Goal: Task Accomplishment & Management: Use online tool/utility

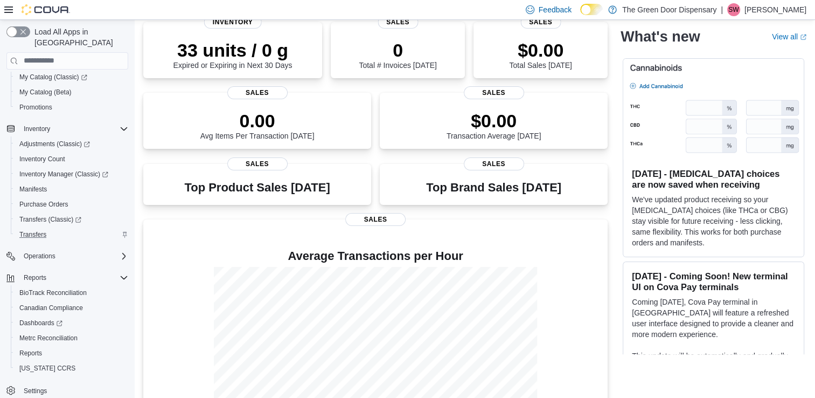
scroll to position [217, 0]
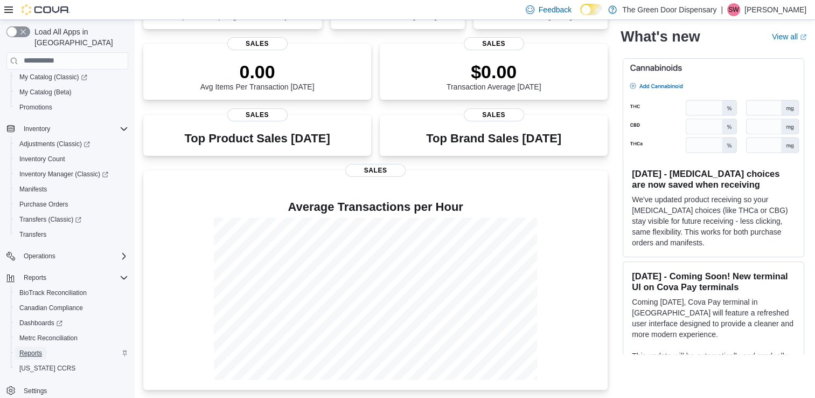
click at [39, 349] on span "Reports" at bounding box center [30, 353] width 23 height 9
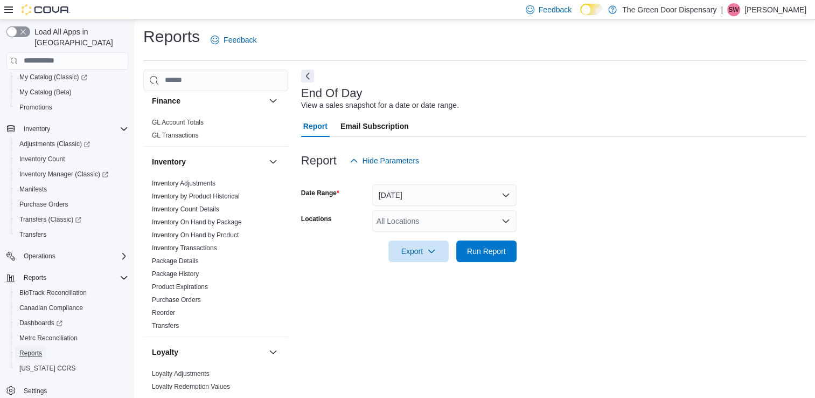
scroll to position [334, 0]
click at [174, 220] on link "Inventory On Hand by Package" at bounding box center [197, 224] width 90 height 8
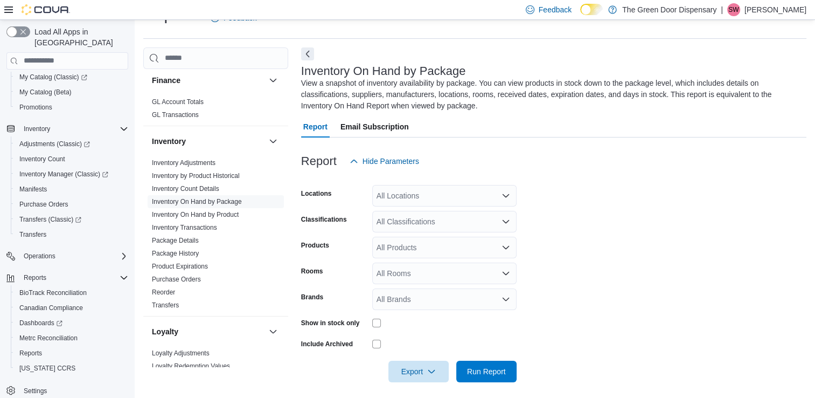
scroll to position [30, 0]
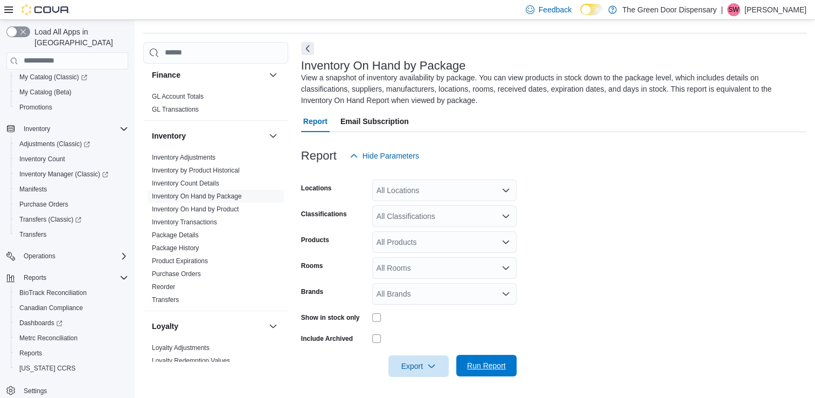
click at [472, 365] on span "Run Report" at bounding box center [486, 365] width 39 height 11
click at [506, 215] on icon "Open list of options" at bounding box center [506, 216] width 9 height 9
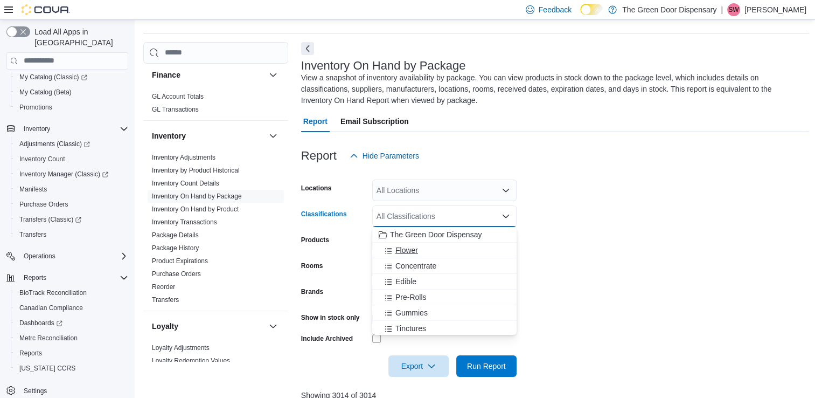
click at [437, 249] on div "Flower" at bounding box center [444, 250] width 131 height 11
click at [437, 249] on div "Concentrate" at bounding box center [434, 250] width 111 height 11
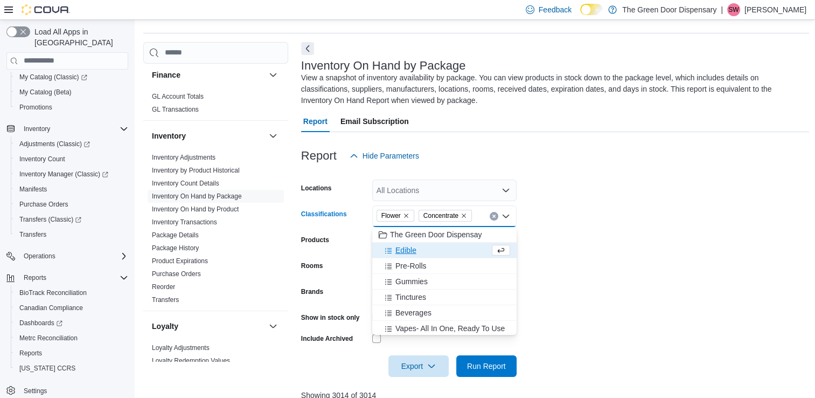
click at [437, 249] on div "Edible" at bounding box center [434, 250] width 111 height 11
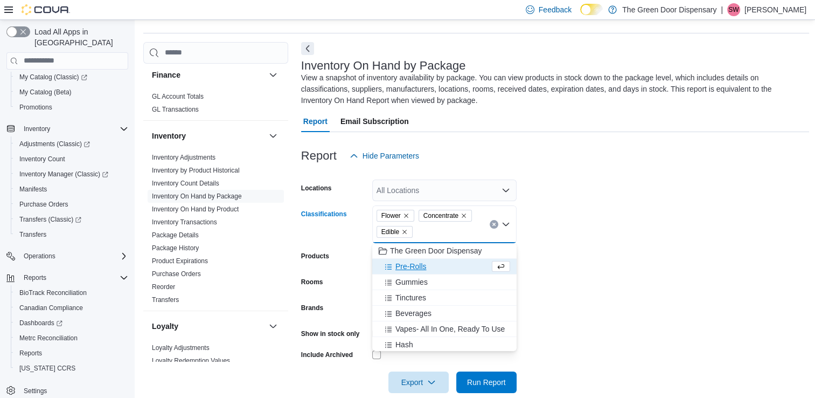
click at [437, 249] on span "The Green Door Dispensay" at bounding box center [436, 250] width 92 height 11
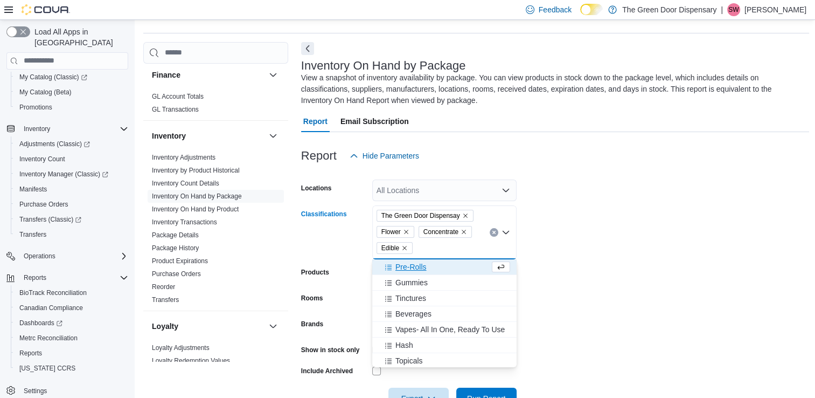
click at [463, 212] on icon "Remove The Green Door Dispensay from selection in this group" at bounding box center [465, 215] width 6 height 6
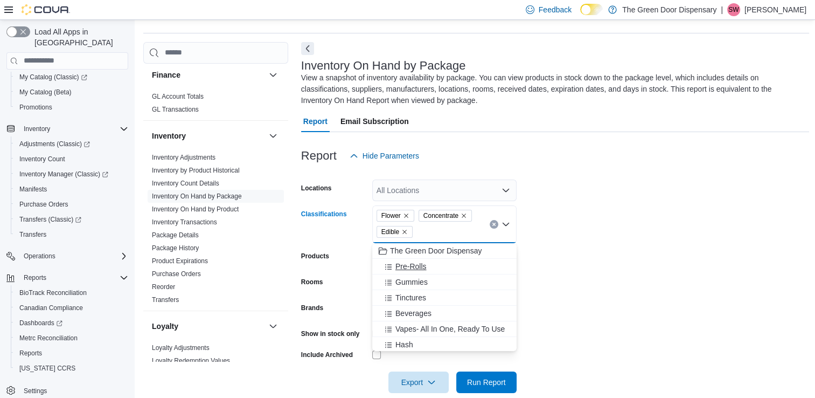
click at [418, 265] on span "Pre-Rolls" at bounding box center [411, 266] width 31 height 11
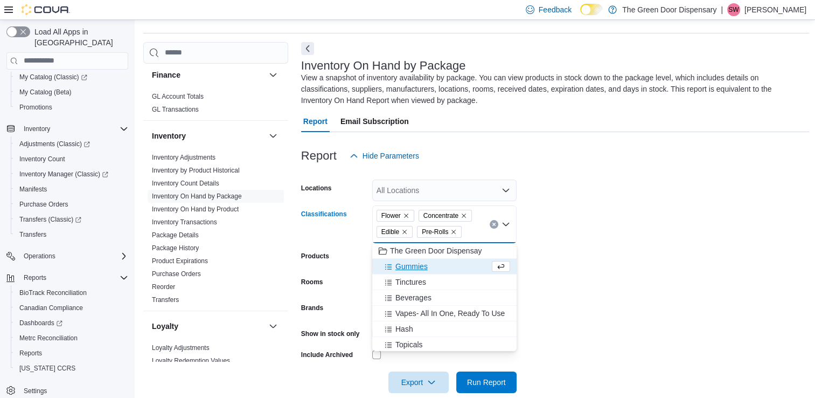
click at [418, 265] on span "Gummies" at bounding box center [412, 266] width 32 height 11
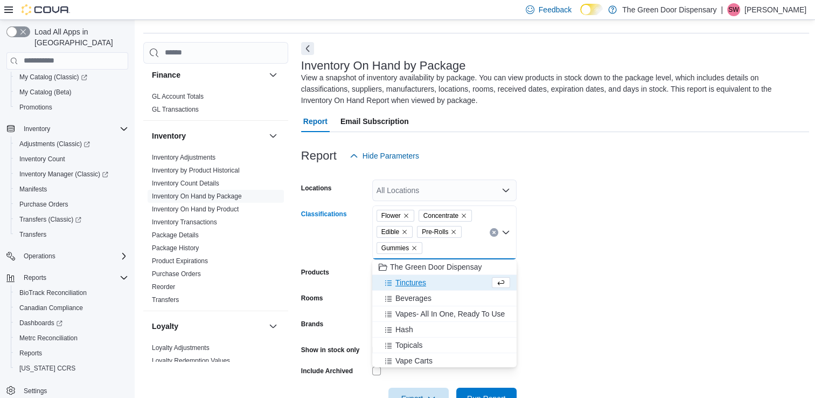
click at [410, 279] on span "Tinctures" at bounding box center [411, 282] width 31 height 11
click at [410, 279] on span "Beverages" at bounding box center [414, 282] width 36 height 11
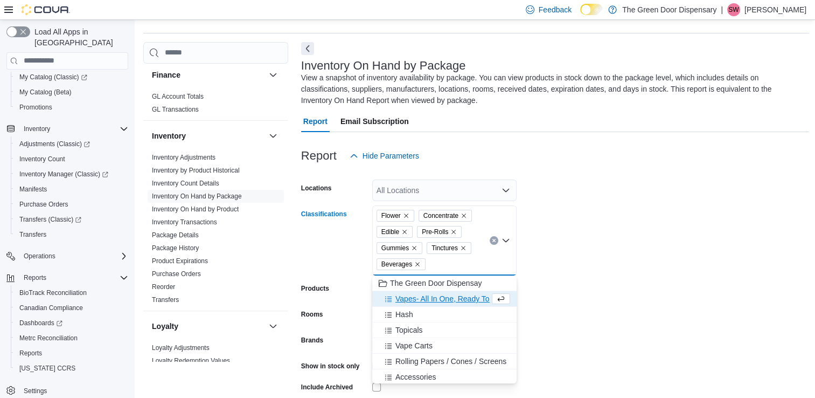
click at [405, 297] on span "Vapes- All In One, Ready To Use" at bounding box center [450, 298] width 109 height 11
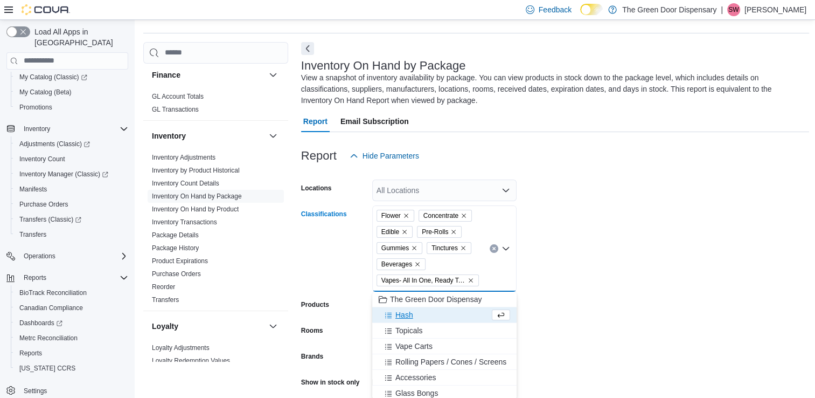
click at [403, 315] on span "Hash" at bounding box center [405, 314] width 18 height 11
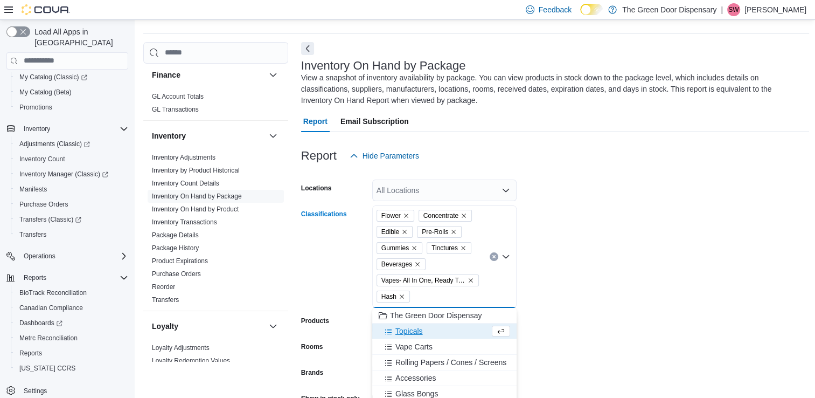
click at [401, 333] on span "Topicals" at bounding box center [409, 331] width 27 height 11
click at [401, 333] on span "Vape Carts" at bounding box center [414, 331] width 37 height 11
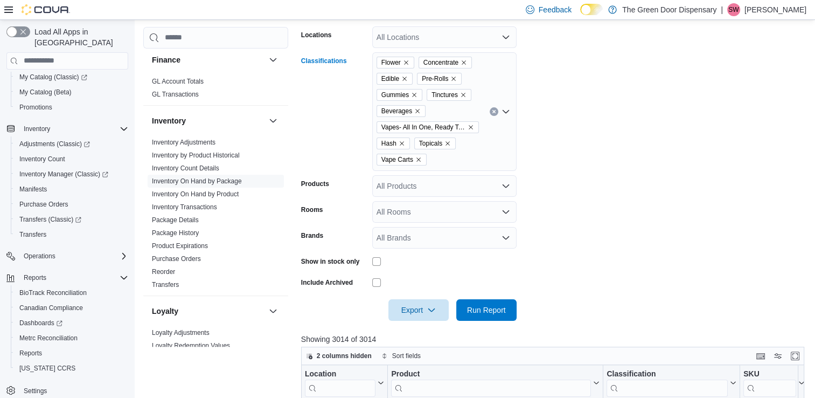
scroll to position [184, 0]
click at [503, 312] on span "Run Report" at bounding box center [486, 308] width 39 height 11
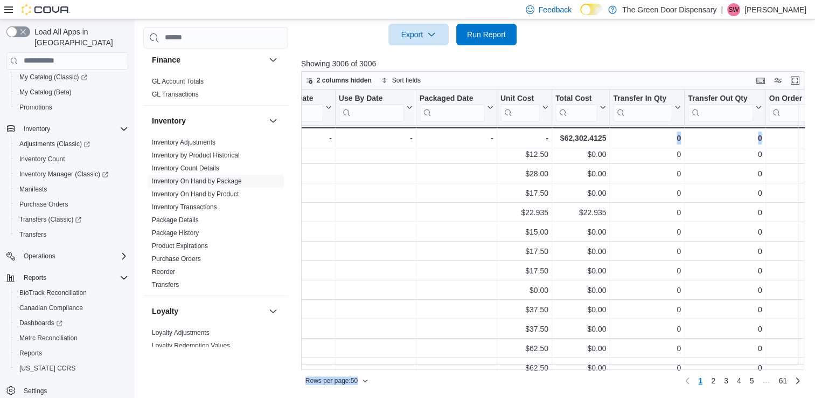
scroll to position [330, 1026]
drag, startPoint x: 592, startPoint y: 370, endPoint x: 664, endPoint y: 364, distance: 73.0
click at [664, 364] on div "2 columns hidden Sort fields Location Click to view column header actions Produ…" at bounding box center [552, 230] width 503 height 318
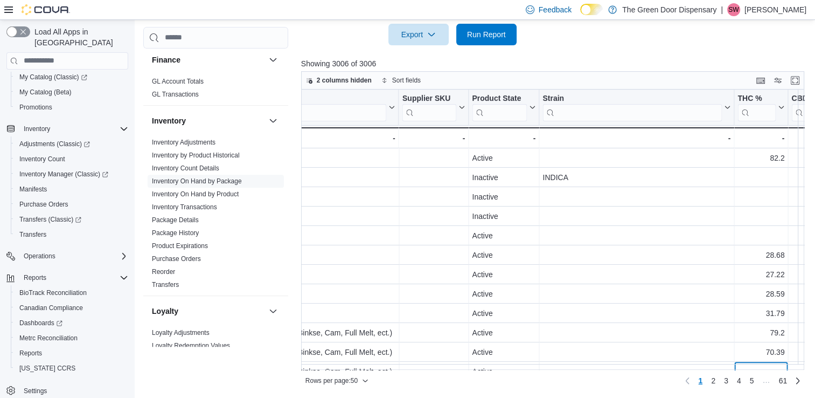
scroll to position [366, 1998]
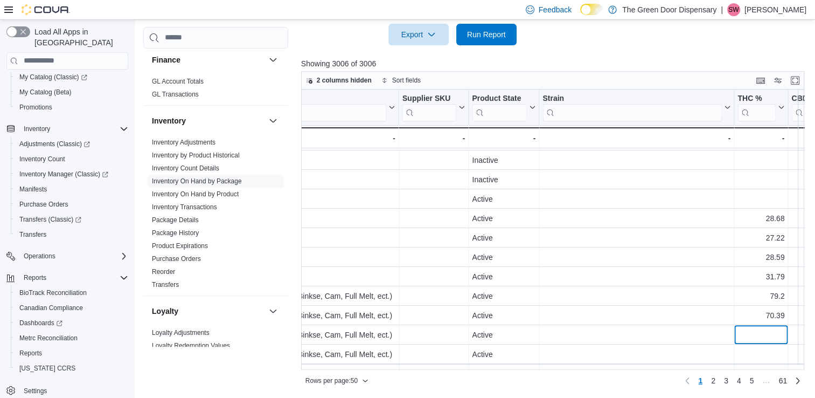
click at [786, 363] on div "Location Click to view column header actions Product Click to view column heade…" at bounding box center [555, 229] width 509 height 281
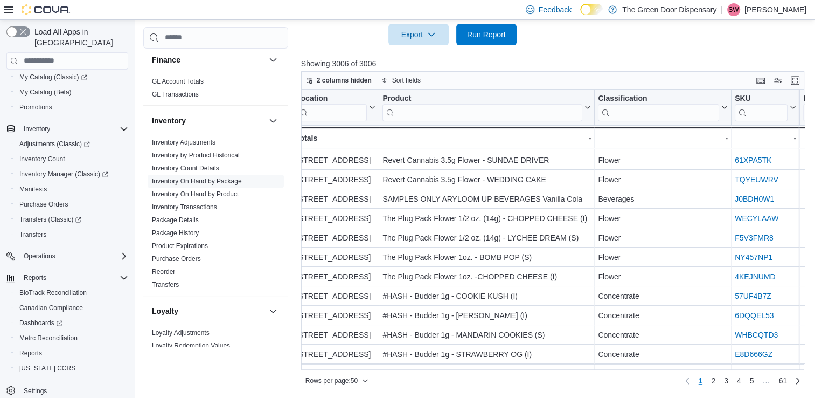
scroll to position [366, 0]
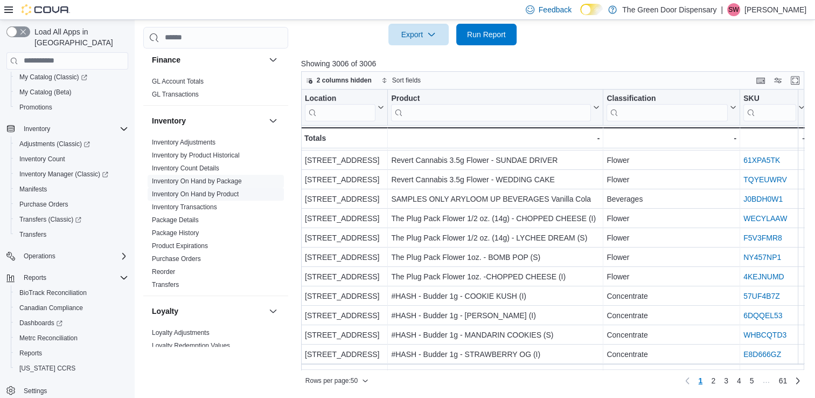
click at [177, 192] on link "Inventory On Hand by Product" at bounding box center [195, 194] width 87 height 8
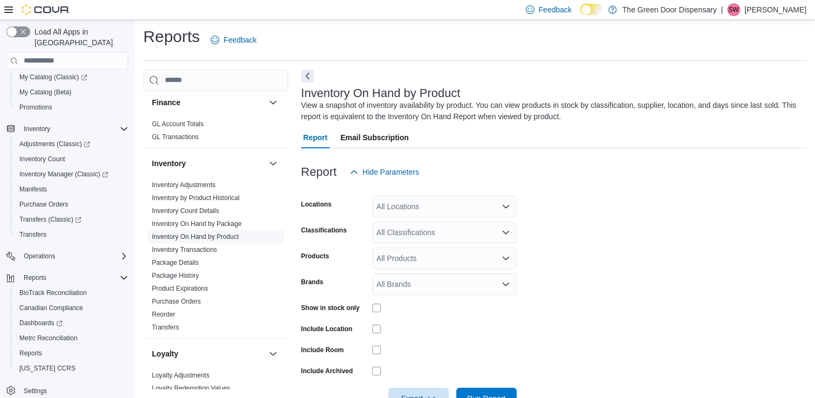
scroll to position [35, 0]
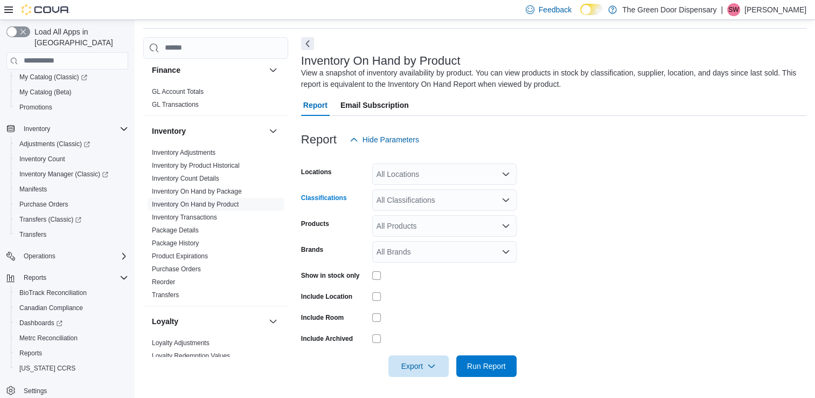
click at [459, 206] on div "All Classifications" at bounding box center [444, 200] width 144 height 22
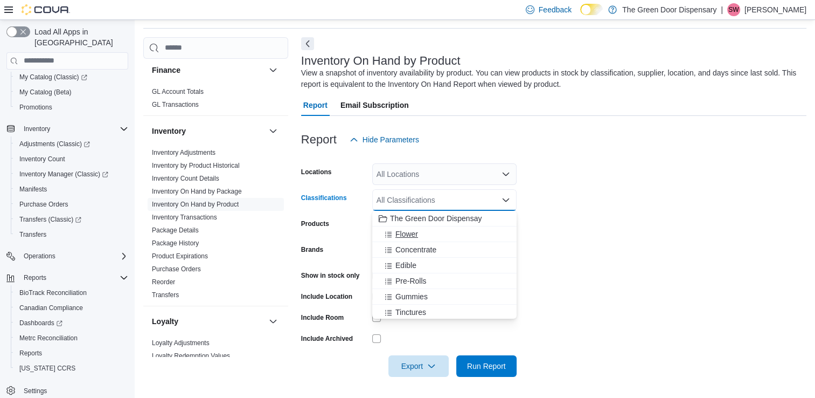
click at [424, 234] on div "Flower" at bounding box center [444, 233] width 131 height 11
click at [424, 234] on span "Concentrate" at bounding box center [416, 233] width 41 height 11
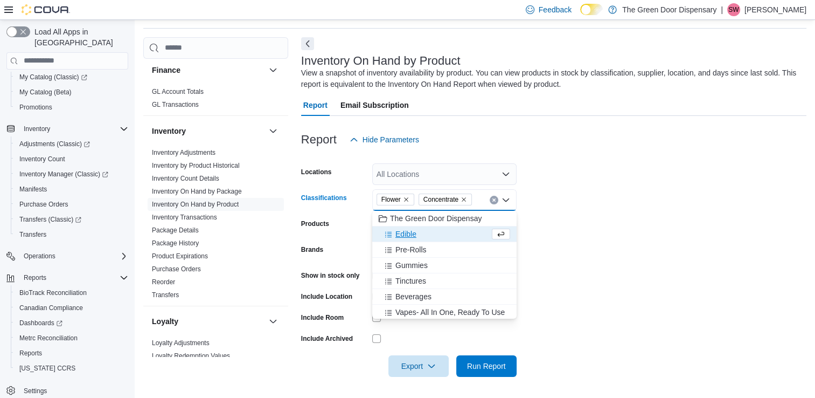
click at [424, 234] on div "Edible" at bounding box center [434, 233] width 111 height 11
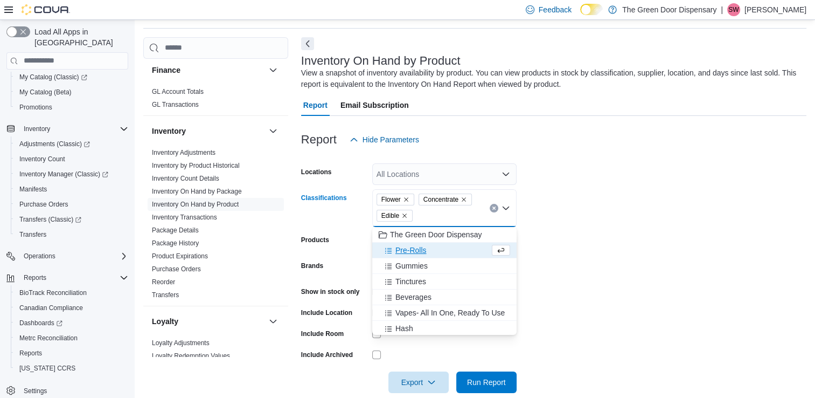
click at [415, 251] on span "Pre-Rolls" at bounding box center [411, 250] width 31 height 11
click at [415, 251] on span "Gummies" at bounding box center [412, 250] width 32 height 11
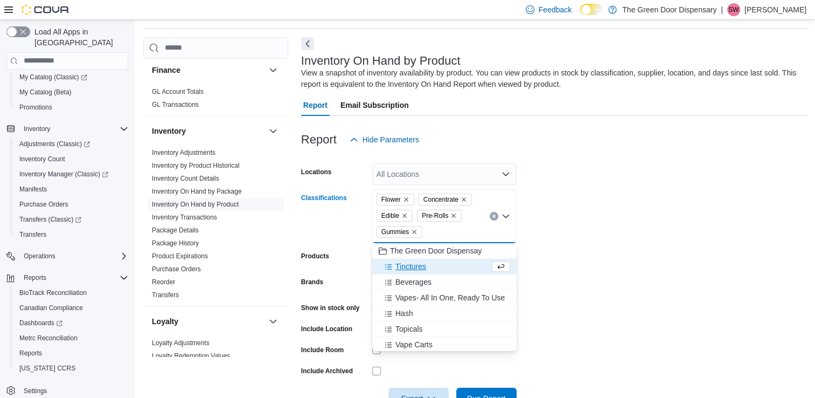
click at [412, 268] on span "Tinctures" at bounding box center [411, 266] width 31 height 11
click at [412, 268] on span "Beverages" at bounding box center [414, 266] width 36 height 11
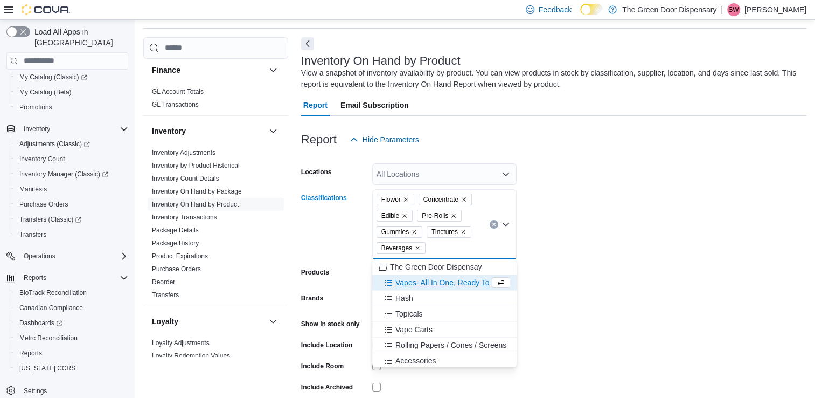
click at [411, 281] on span "Vapes- All In One, Ready To Use" at bounding box center [450, 282] width 109 height 11
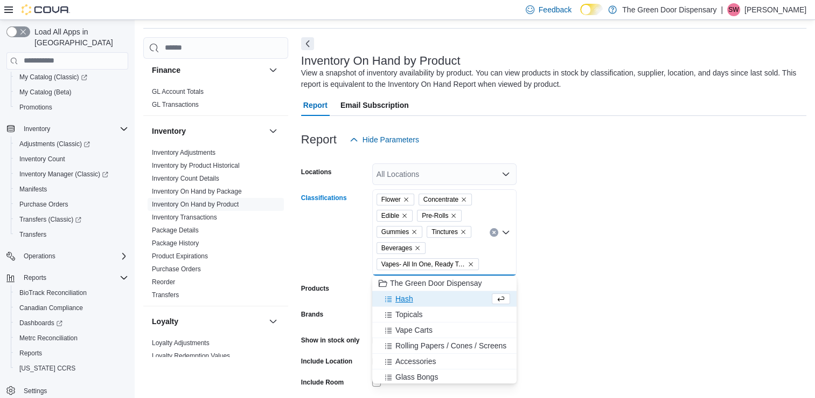
click at [401, 298] on span "Hash" at bounding box center [405, 298] width 18 height 11
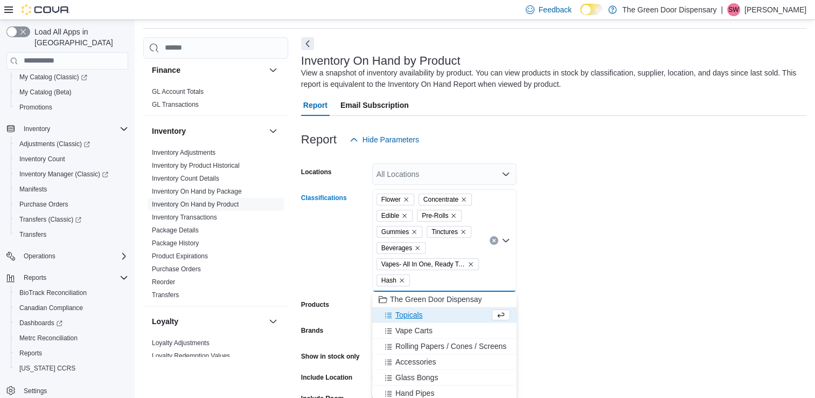
click at [401, 317] on span "Topicals" at bounding box center [409, 314] width 27 height 11
click at [401, 317] on span "Vape Carts" at bounding box center [414, 314] width 37 height 11
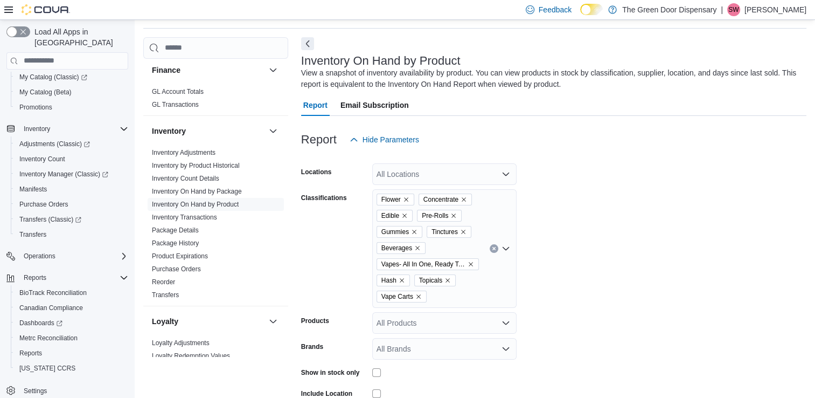
click at [562, 266] on form "Locations All Locations Classifications Flower Concentrate Edible Pre-Rolls Gum…" at bounding box center [554, 311] width 506 height 323
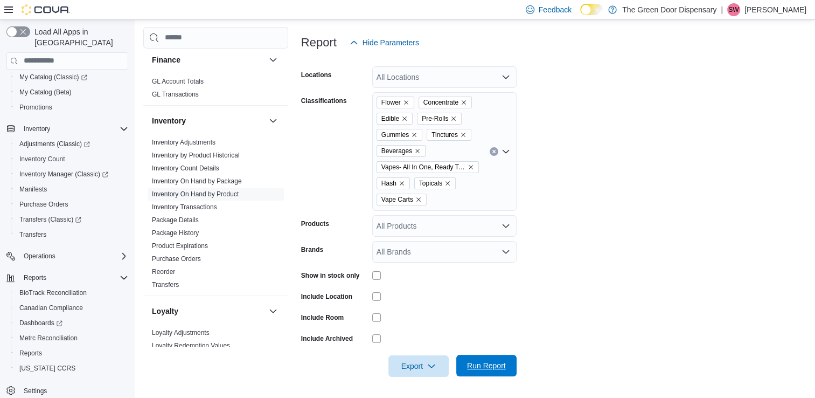
click at [501, 365] on span "Run Report" at bounding box center [486, 365] width 39 height 11
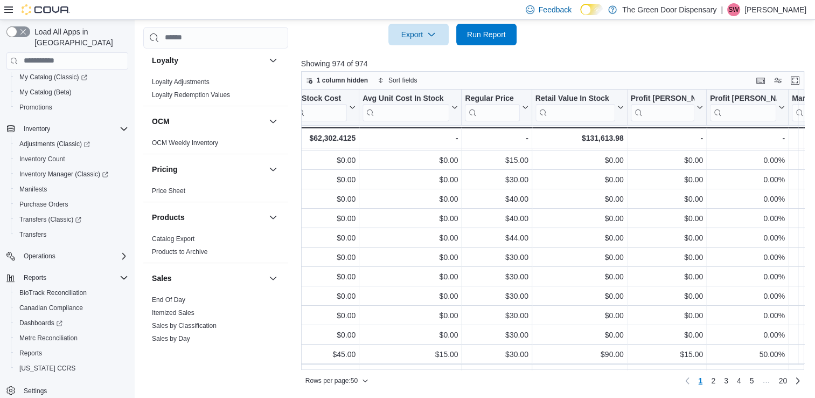
scroll to position [694, 0]
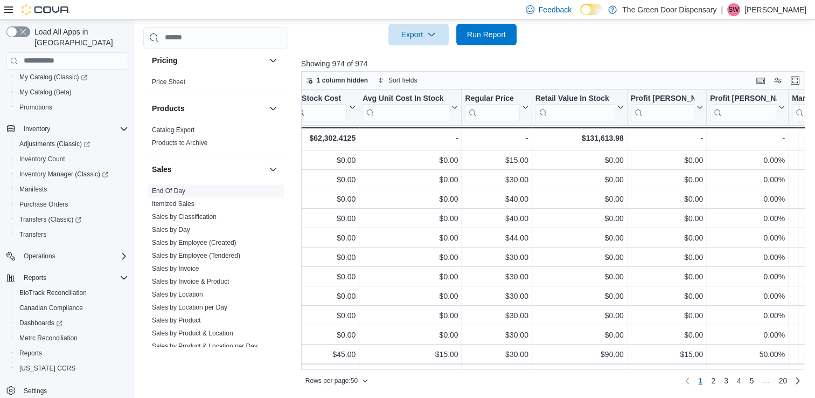
click at [166, 187] on link "End Of Day" at bounding box center [168, 191] width 33 height 8
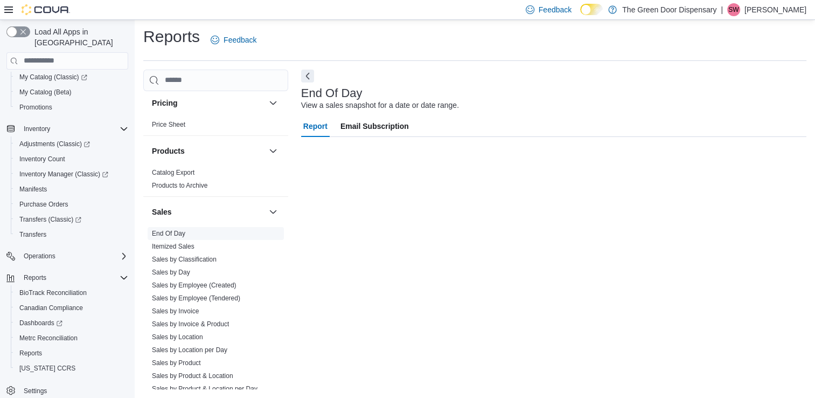
scroll to position [3, 0]
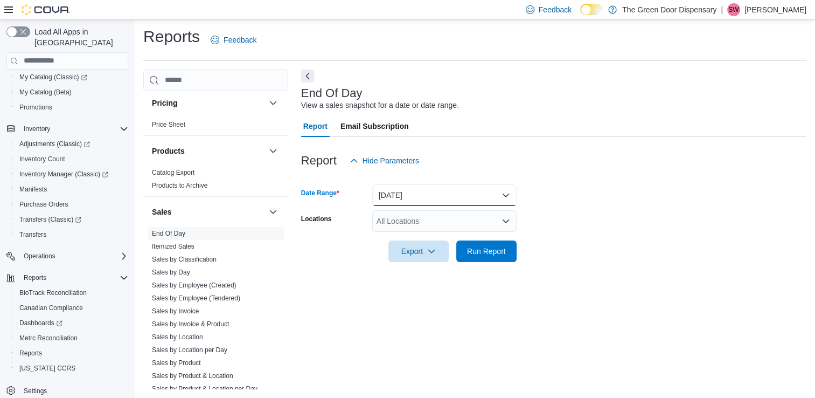
click at [469, 193] on button "Today" at bounding box center [444, 195] width 144 height 22
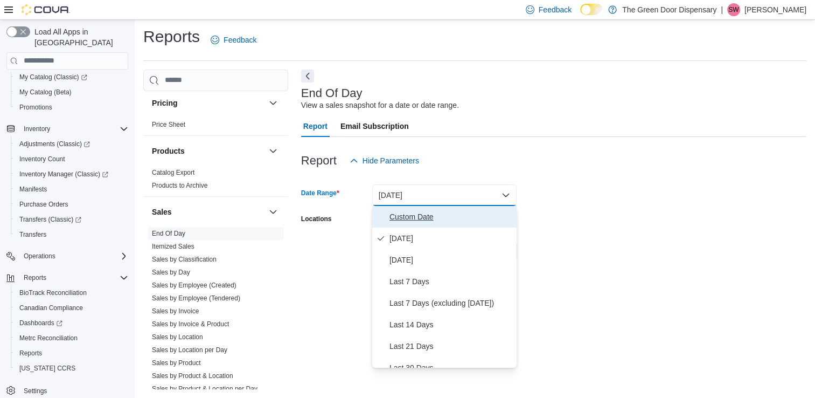
click at [418, 214] on span "Custom Date" at bounding box center [451, 216] width 123 height 13
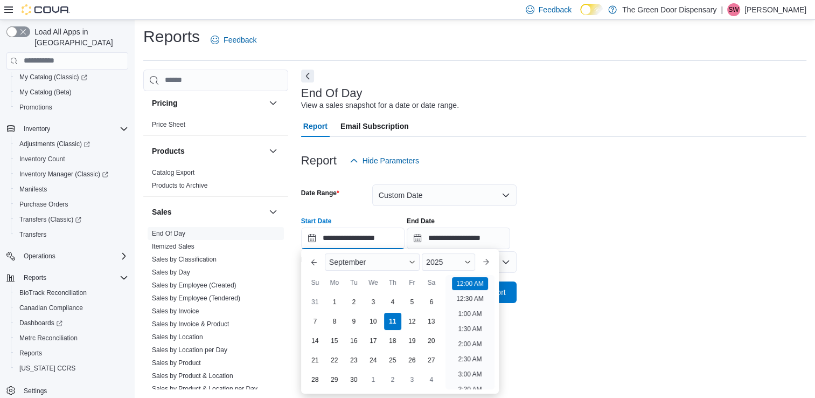
scroll to position [33, 0]
click at [311, 239] on input "**********" at bounding box center [352, 238] width 103 height 22
click at [314, 269] on button "Previous Month" at bounding box center [314, 261] width 17 height 17
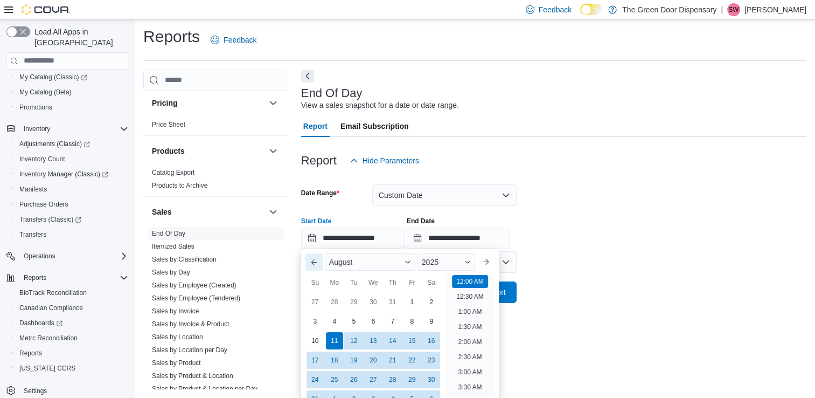
click at [314, 269] on button "Previous Month" at bounding box center [314, 261] width 17 height 17
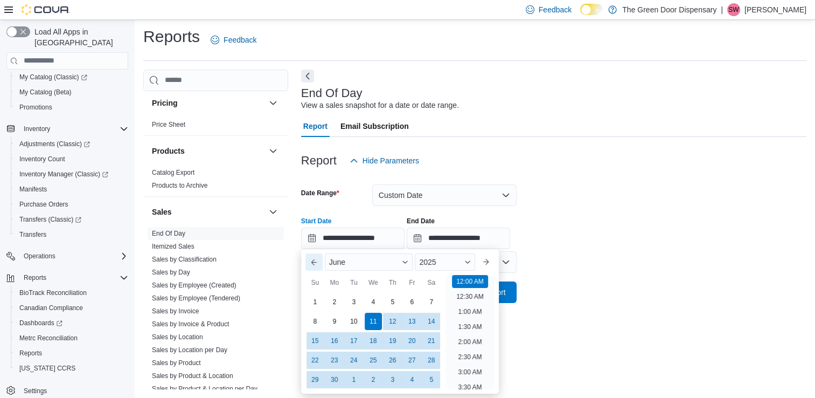
click at [314, 269] on button "Previous Month" at bounding box center [314, 261] width 17 height 17
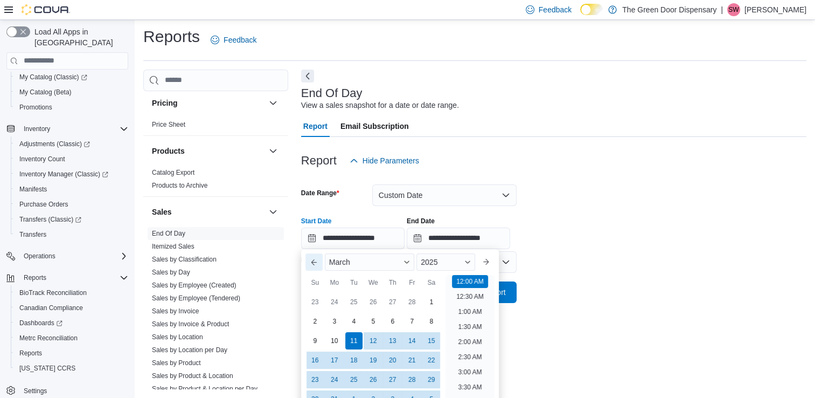
click at [314, 269] on button "Previous Month" at bounding box center [314, 261] width 17 height 17
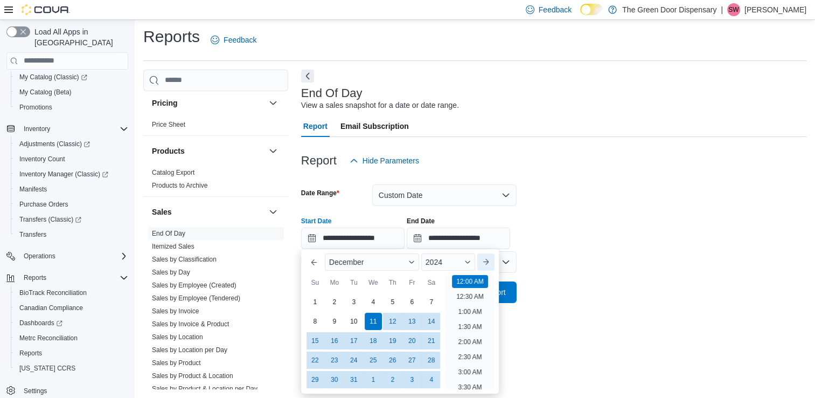
click at [489, 262] on button "Next month" at bounding box center [485, 261] width 17 height 17
click at [372, 300] on div "1" at bounding box center [373, 301] width 19 height 19
click at [578, 213] on div "**********" at bounding box center [554, 228] width 506 height 41
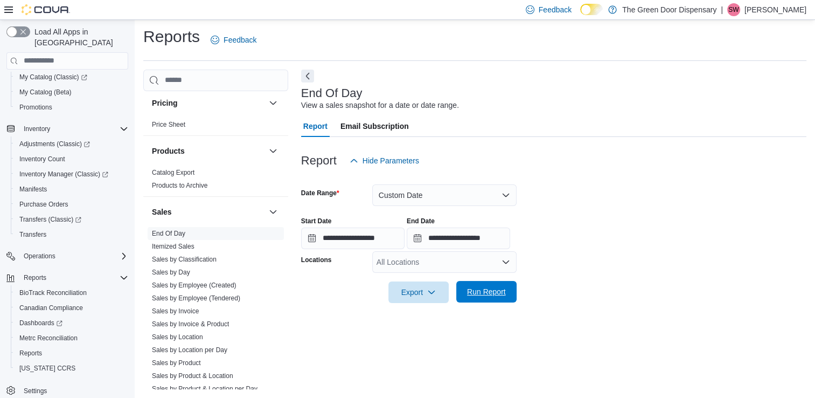
click at [475, 294] on span "Run Report" at bounding box center [486, 291] width 39 height 11
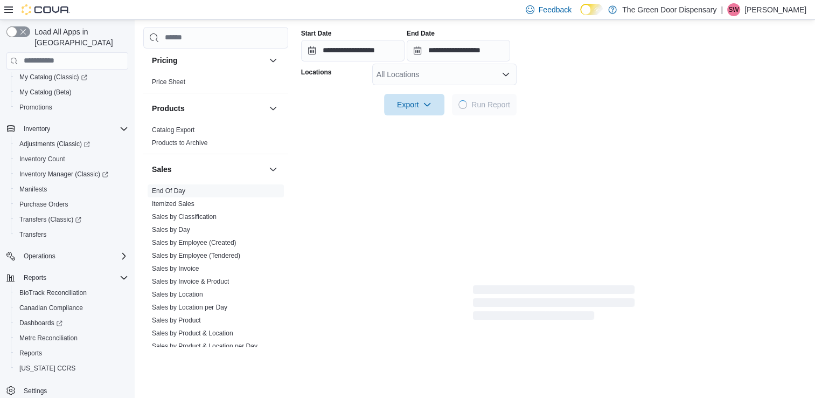
scroll to position [191, 0]
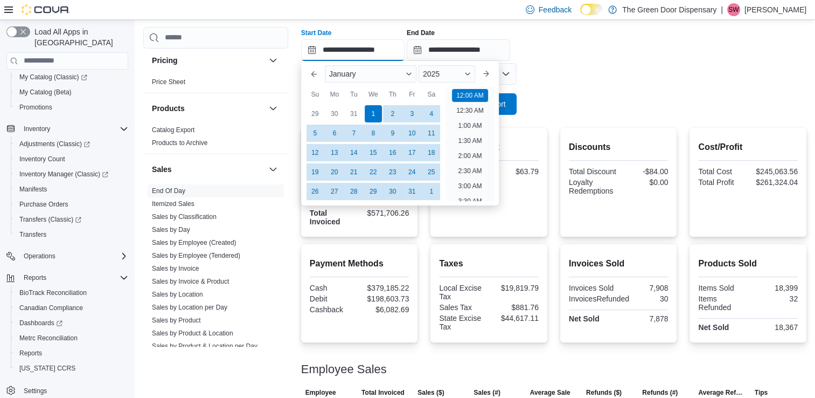
click at [310, 55] on input "**********" at bounding box center [352, 50] width 103 height 22
click at [315, 74] on button "Previous Month" at bounding box center [314, 73] width 17 height 17
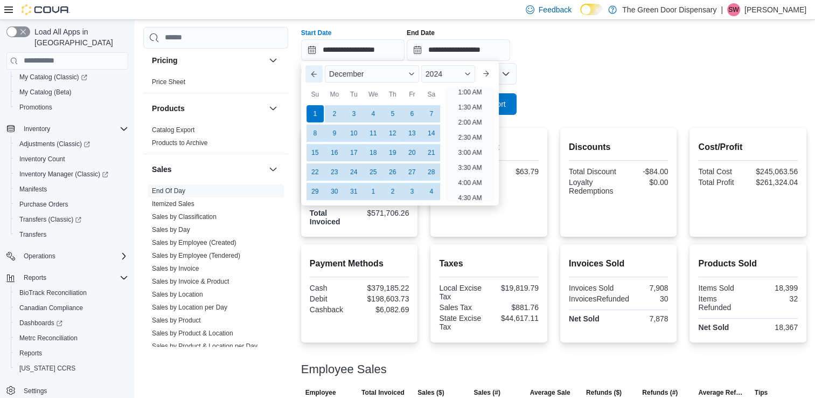
scroll to position [2, 0]
click at [315, 74] on button "Previous Month" at bounding box center [314, 73] width 17 height 17
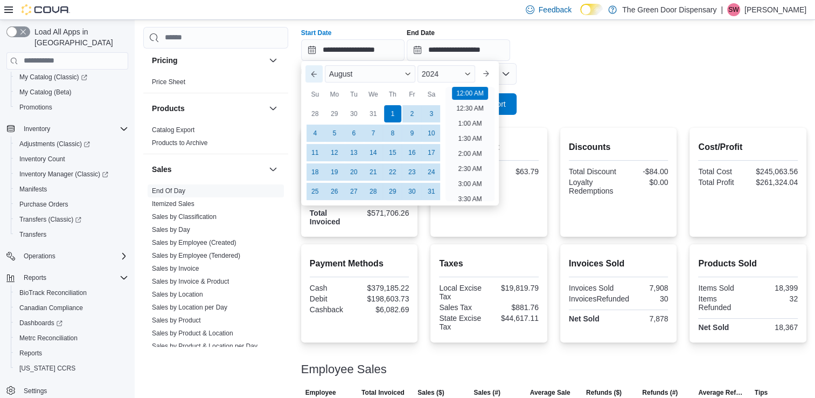
click at [315, 74] on button "Previous Month" at bounding box center [314, 73] width 17 height 17
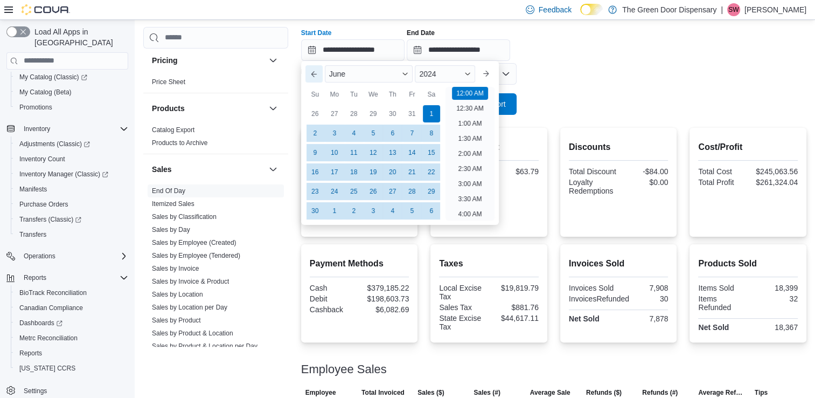
click at [315, 74] on button "Previous Month" at bounding box center [314, 73] width 17 height 17
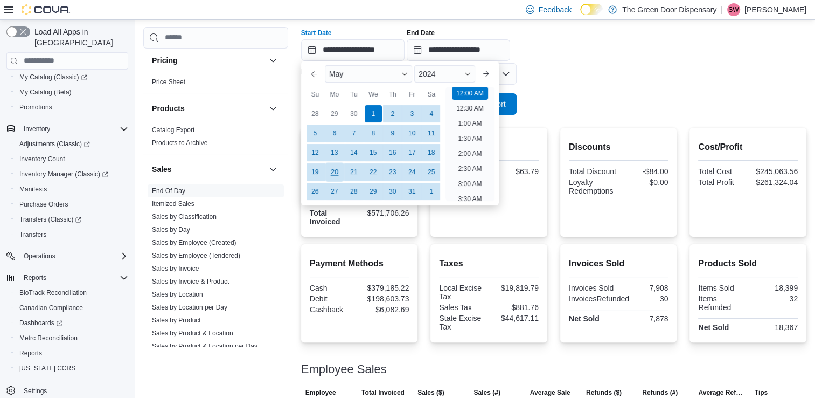
click at [331, 172] on div "20" at bounding box center [334, 171] width 19 height 19
type input "**********"
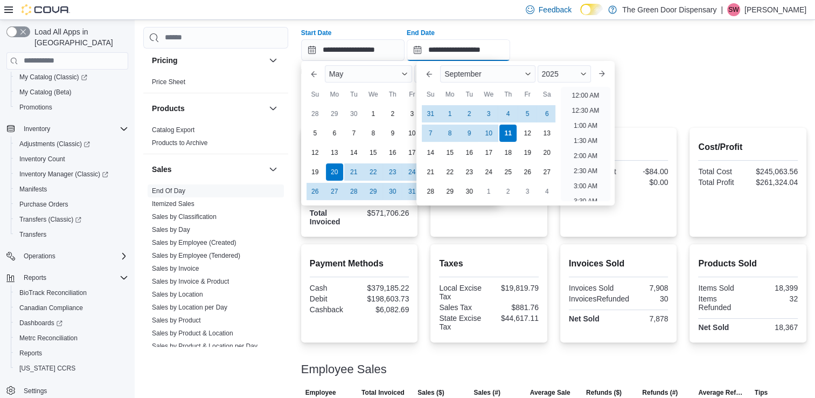
click at [506, 43] on input "**********" at bounding box center [458, 50] width 103 height 22
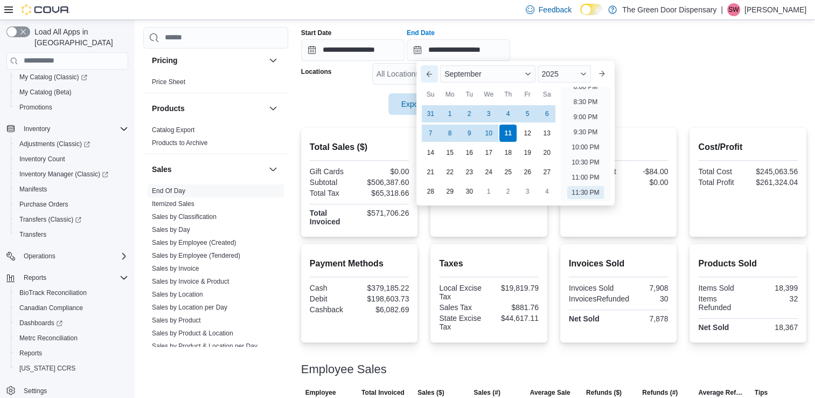
click at [431, 77] on button "Previous Month" at bounding box center [429, 73] width 17 height 17
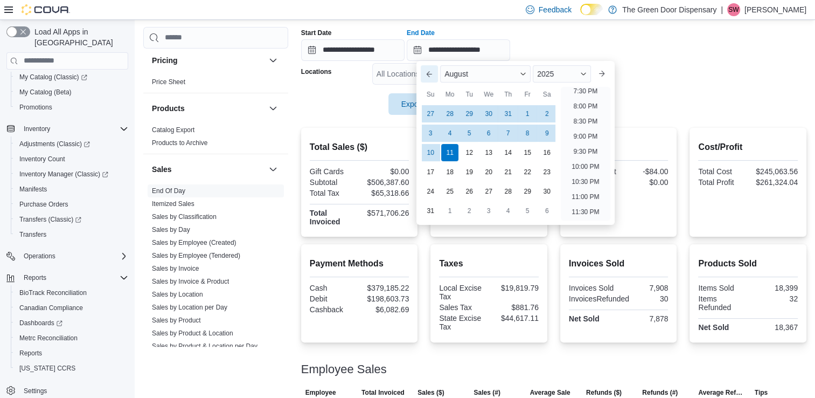
click at [431, 77] on button "Previous Month" at bounding box center [429, 73] width 17 height 17
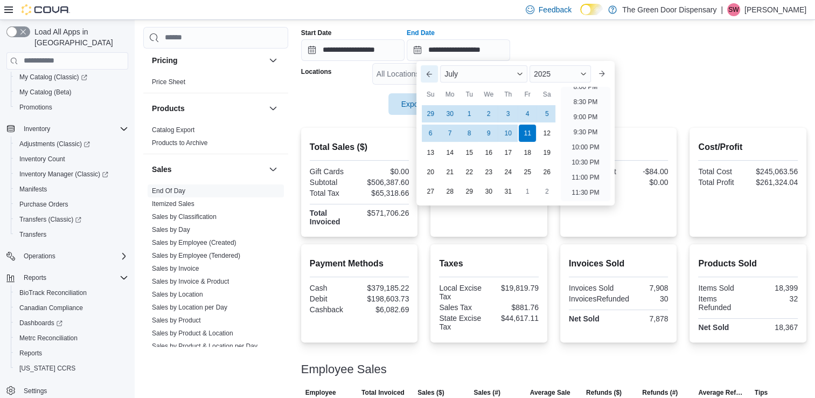
click at [431, 77] on button "Previous Month" at bounding box center [429, 73] width 17 height 17
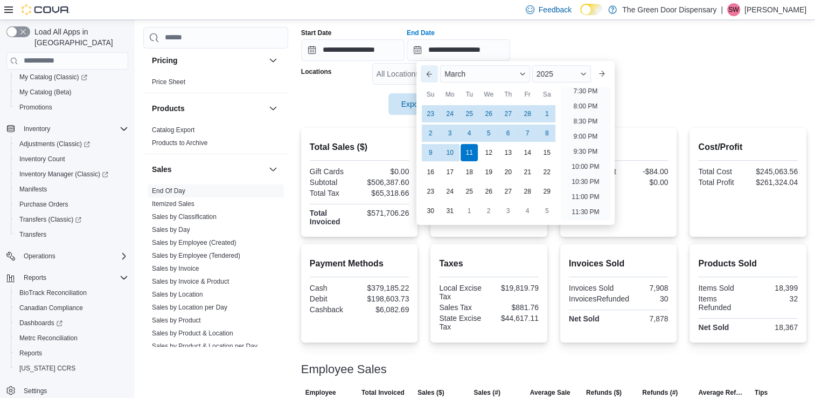
click at [431, 77] on button "Previous Month" at bounding box center [429, 73] width 17 height 17
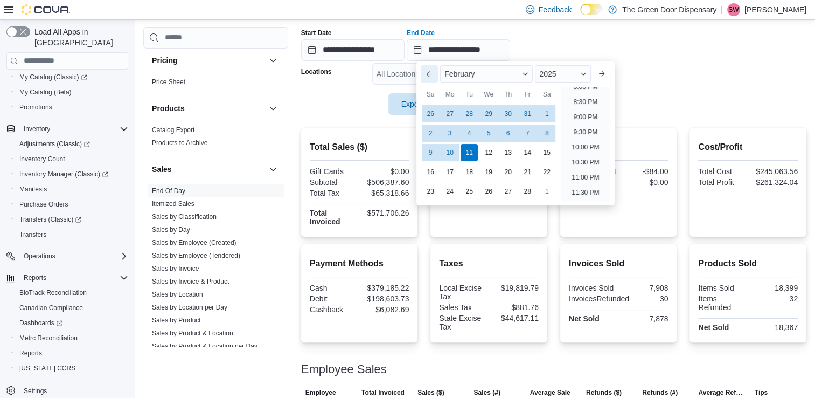
click at [431, 77] on button "Previous Month" at bounding box center [429, 73] width 17 height 17
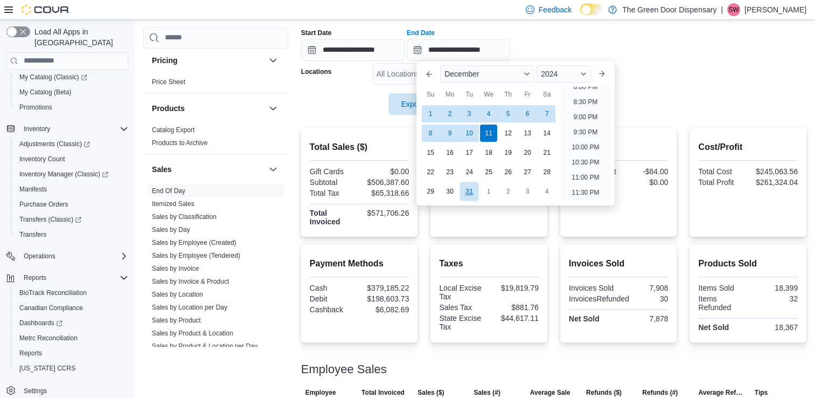
click at [470, 193] on div "31" at bounding box center [469, 191] width 19 height 19
type input "**********"
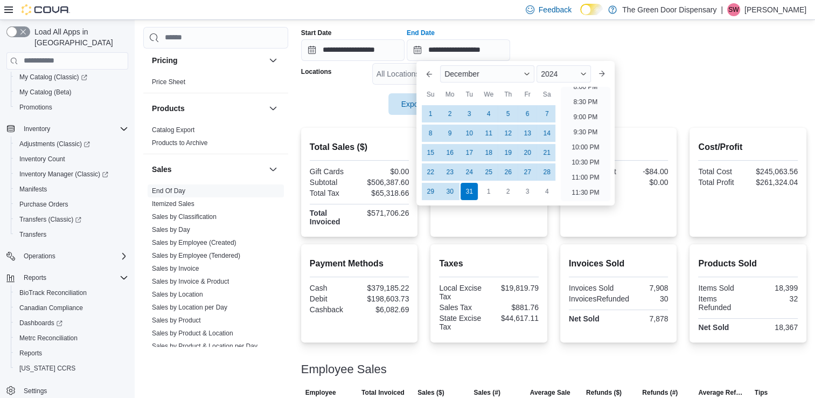
click at [331, 86] on div at bounding box center [554, 89] width 506 height 9
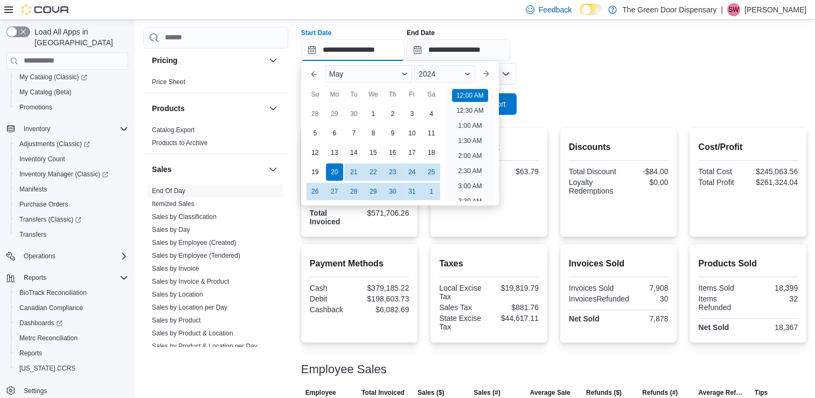
click at [322, 51] on input "**********" at bounding box center [352, 50] width 103 height 22
click at [315, 76] on button "Previous Month" at bounding box center [314, 73] width 17 height 17
click at [335, 170] on div "22" at bounding box center [334, 171] width 19 height 19
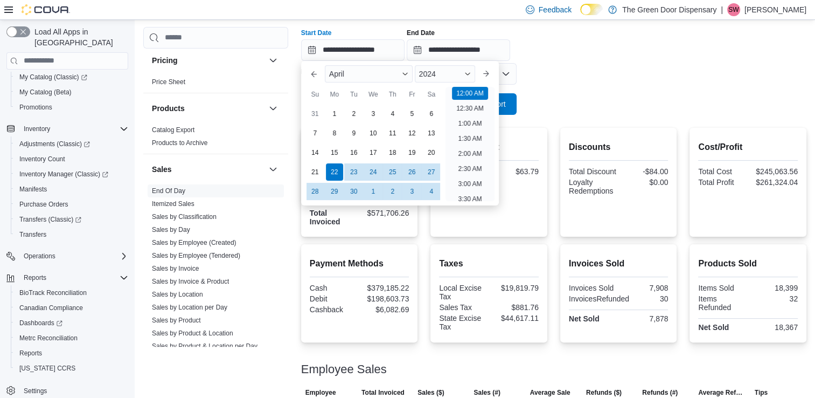
click at [560, 77] on form "**********" at bounding box center [554, 48] width 506 height 131
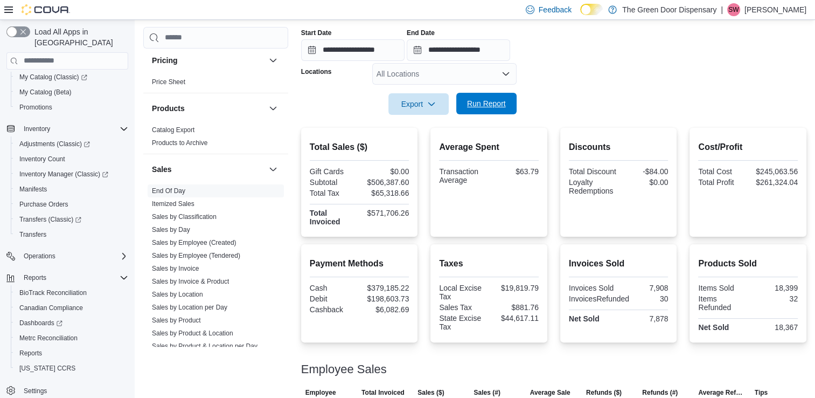
click at [494, 110] on span "Run Report" at bounding box center [486, 104] width 47 height 22
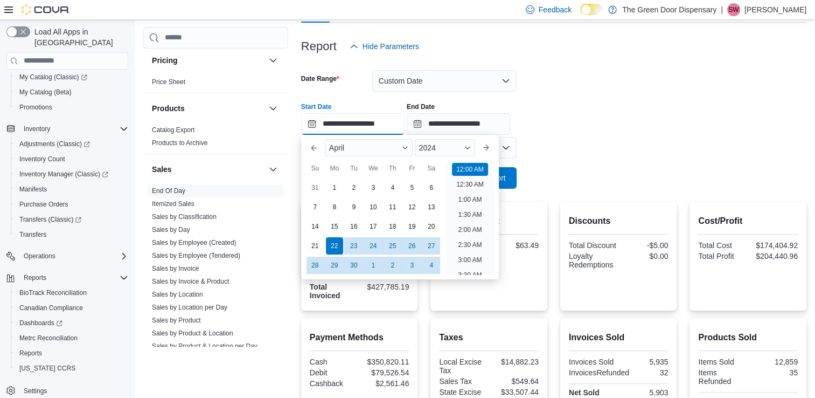
scroll to position [33, 0]
click at [310, 126] on input "**********" at bounding box center [352, 124] width 103 height 22
click at [315, 147] on button "Previous Month" at bounding box center [314, 147] width 17 height 17
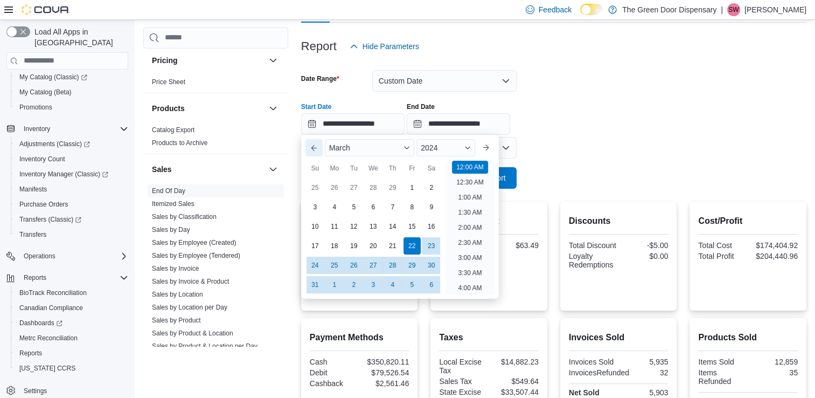
click at [315, 147] on button "Previous Month" at bounding box center [314, 147] width 17 height 17
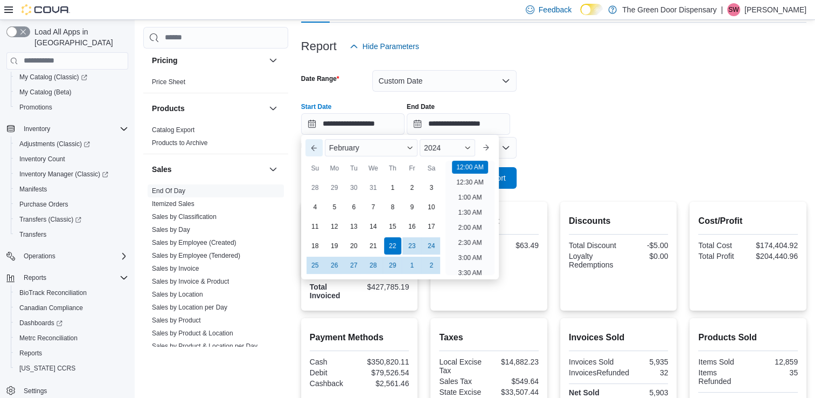
click at [315, 147] on button "Previous Month" at bounding box center [314, 147] width 17 height 17
click at [487, 146] on button "Next month" at bounding box center [485, 147] width 17 height 17
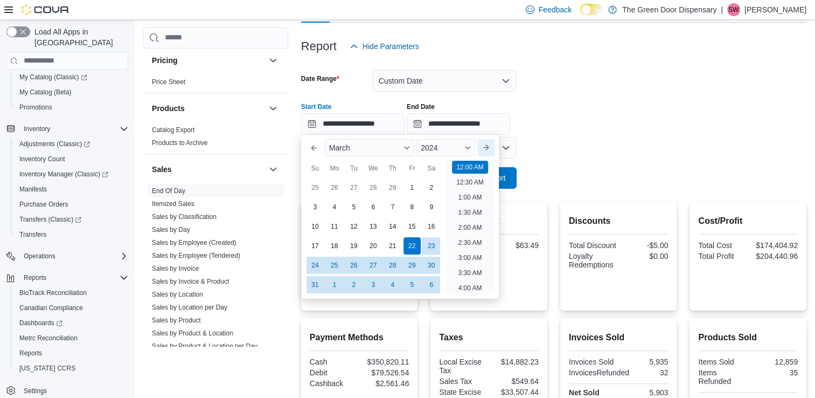
click at [487, 146] on button "Next month" at bounding box center [485, 147] width 17 height 17
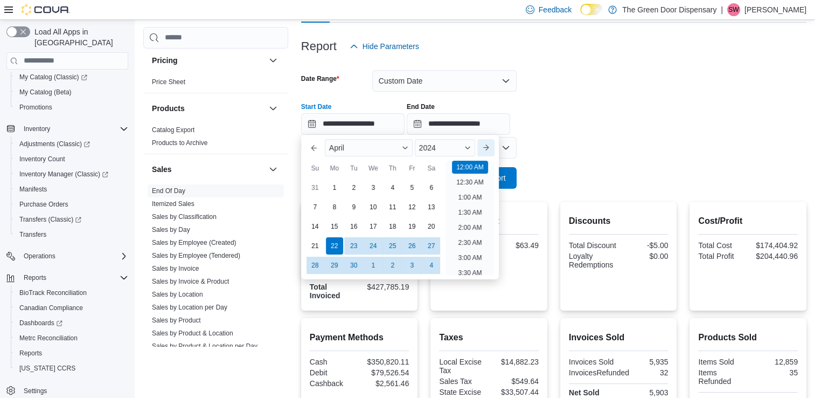
click at [487, 146] on button "Next month" at bounding box center [485, 147] width 17 height 17
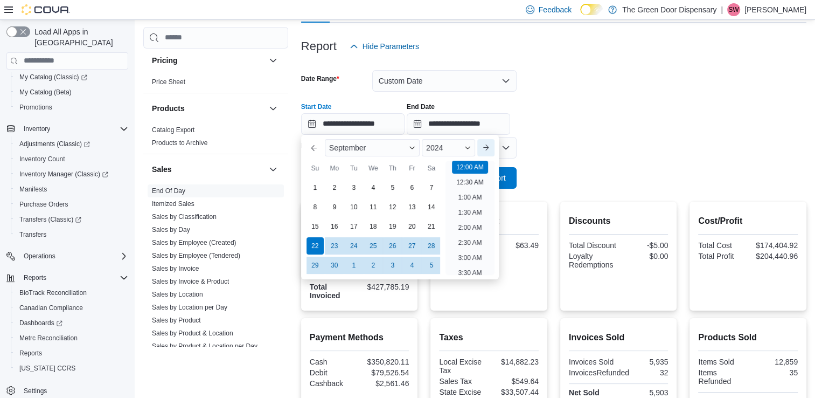
click at [487, 146] on button "Next month" at bounding box center [485, 147] width 17 height 17
type input "**********"
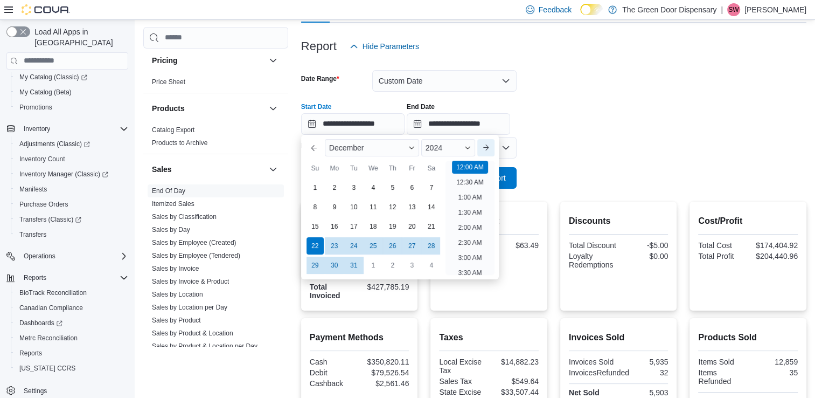
type input "**********"
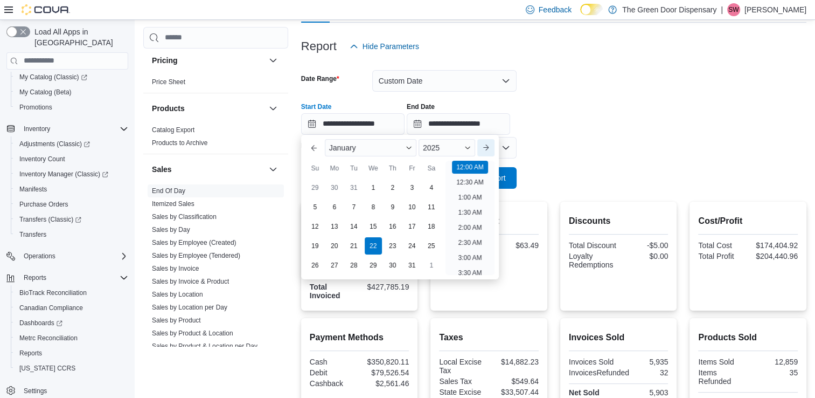
click at [487, 146] on button "Next month" at bounding box center [485, 147] width 17 height 17
type input "**********"
click at [487, 146] on button "Next month" at bounding box center [485, 147] width 17 height 17
type input "**********"
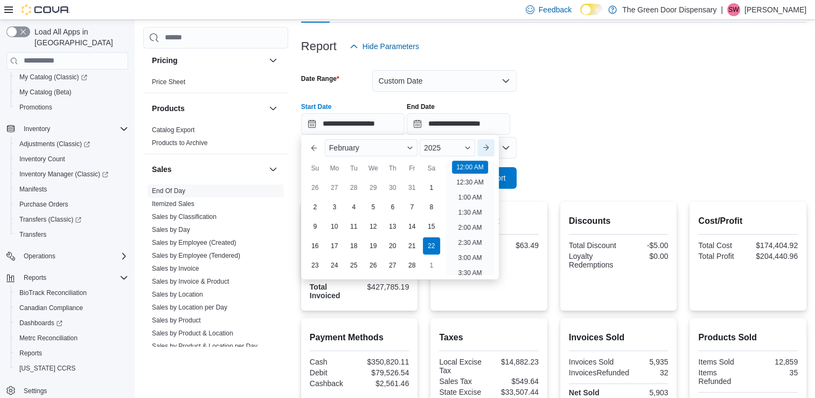
type input "**********"
click at [310, 148] on button "Previous Month" at bounding box center [314, 147] width 17 height 17
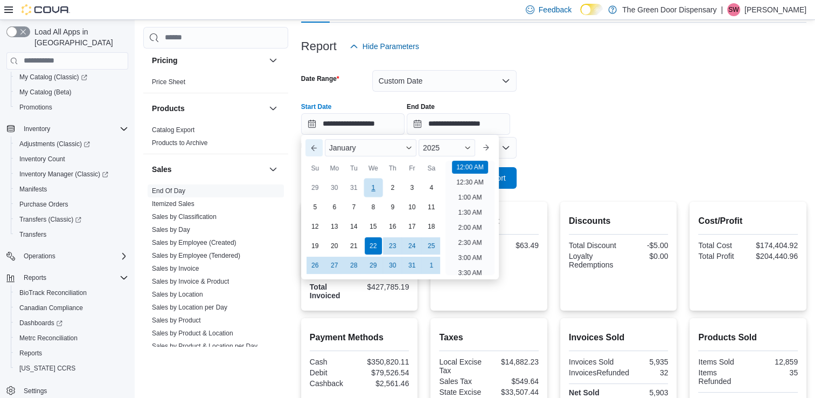
drag, startPoint x: 310, startPoint y: 148, endPoint x: 379, endPoint y: 181, distance: 76.2
click at [379, 181] on div "Previous Month Next month January 2025 January 2025 Su Mo Tu We Th Fr Sa 29 30 …" at bounding box center [400, 207] width 189 height 136
click at [379, 181] on div "1" at bounding box center [373, 187] width 19 height 19
type input "**********"
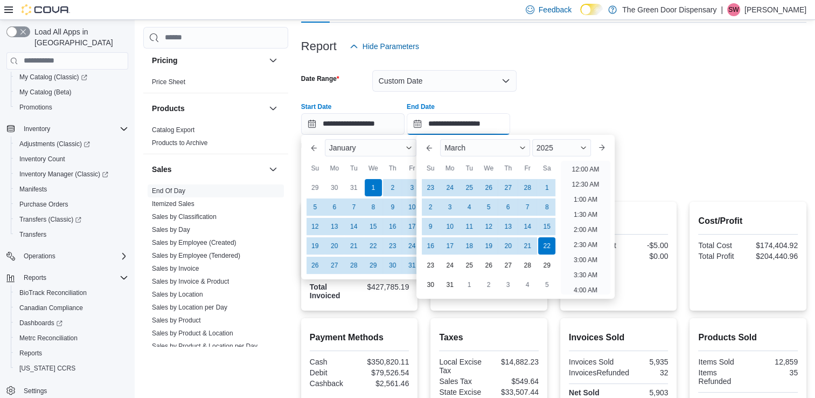
click at [454, 122] on input "**********" at bounding box center [458, 124] width 103 height 22
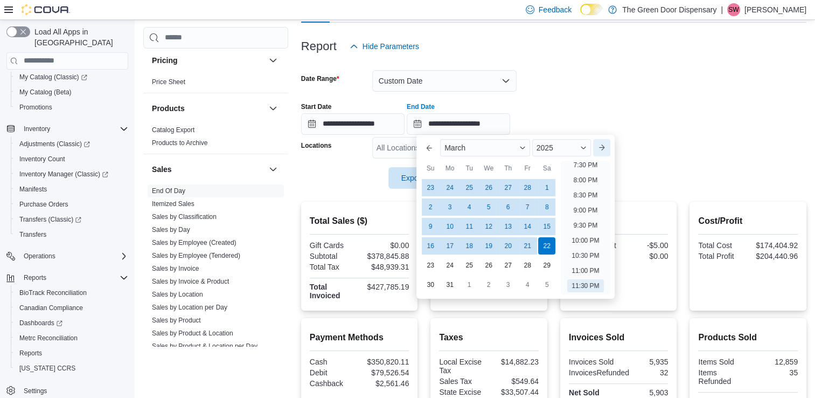
click at [601, 148] on button "Next month" at bounding box center [601, 147] width 17 height 17
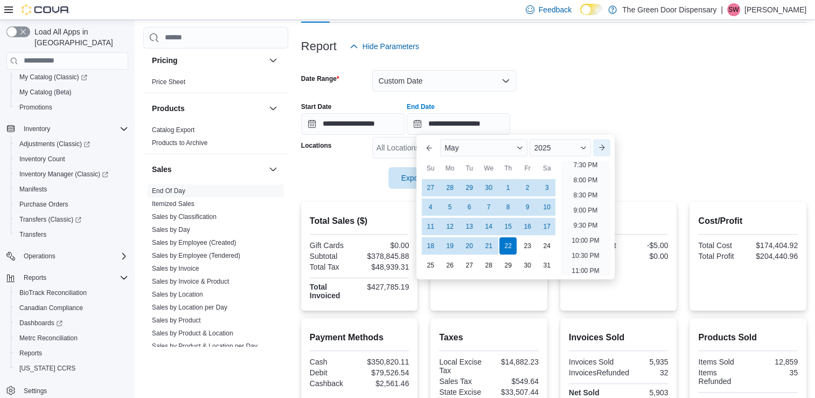
click at [601, 148] on button "Next month" at bounding box center [601, 147] width 17 height 17
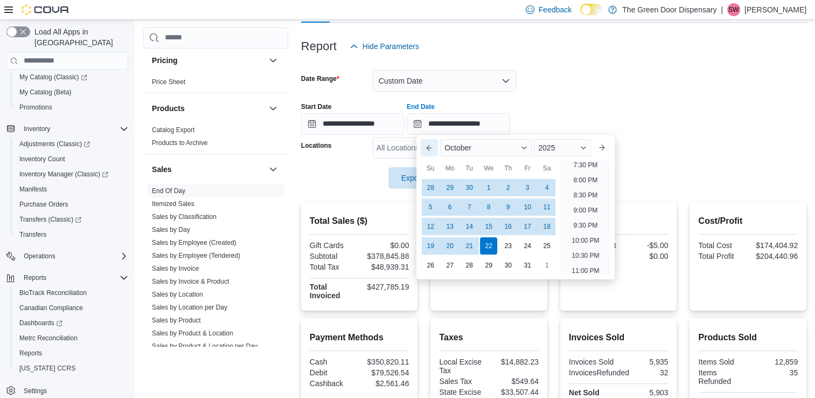
click at [427, 147] on button "Previous Month" at bounding box center [429, 147] width 17 height 17
type input "**********"
click at [624, 119] on div "**********" at bounding box center [554, 114] width 506 height 41
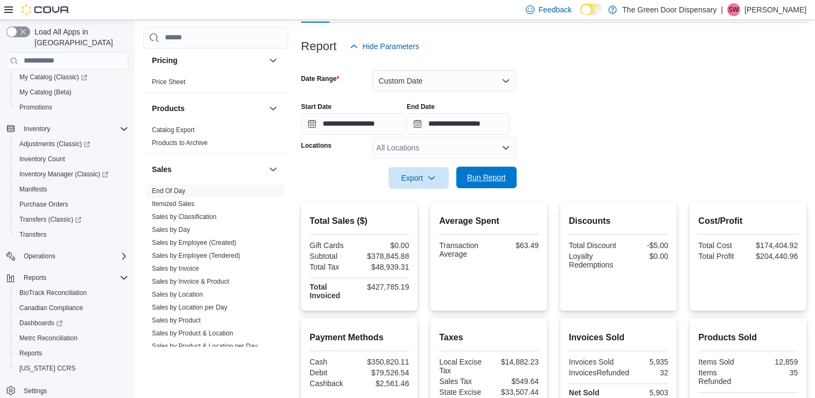
click at [488, 180] on span "Run Report" at bounding box center [486, 177] width 39 height 11
